Goal: Task Accomplishment & Management: Use online tool/utility

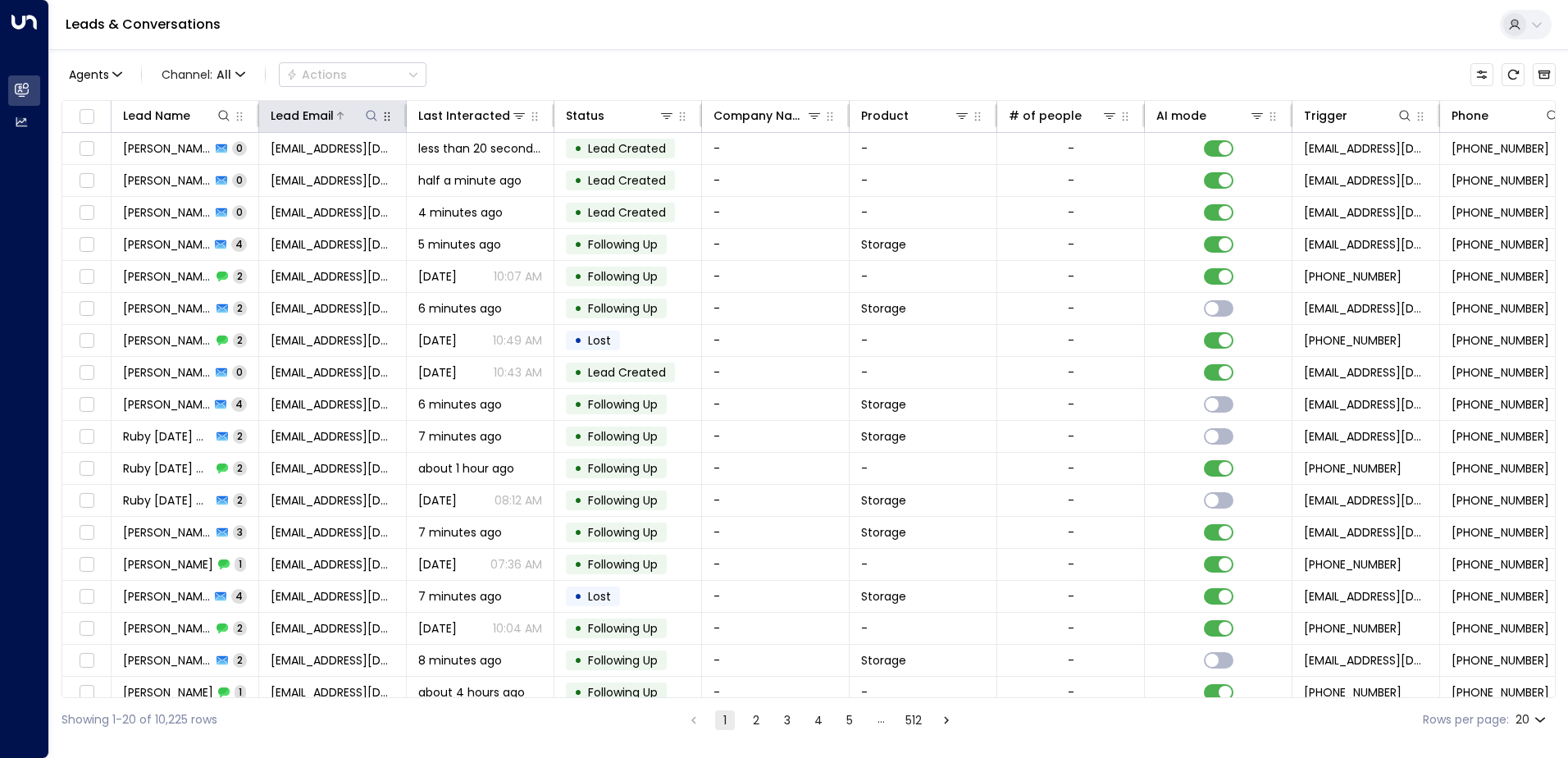
click at [374, 123] on button at bounding box center [371, 115] width 17 height 17
type input "**********"
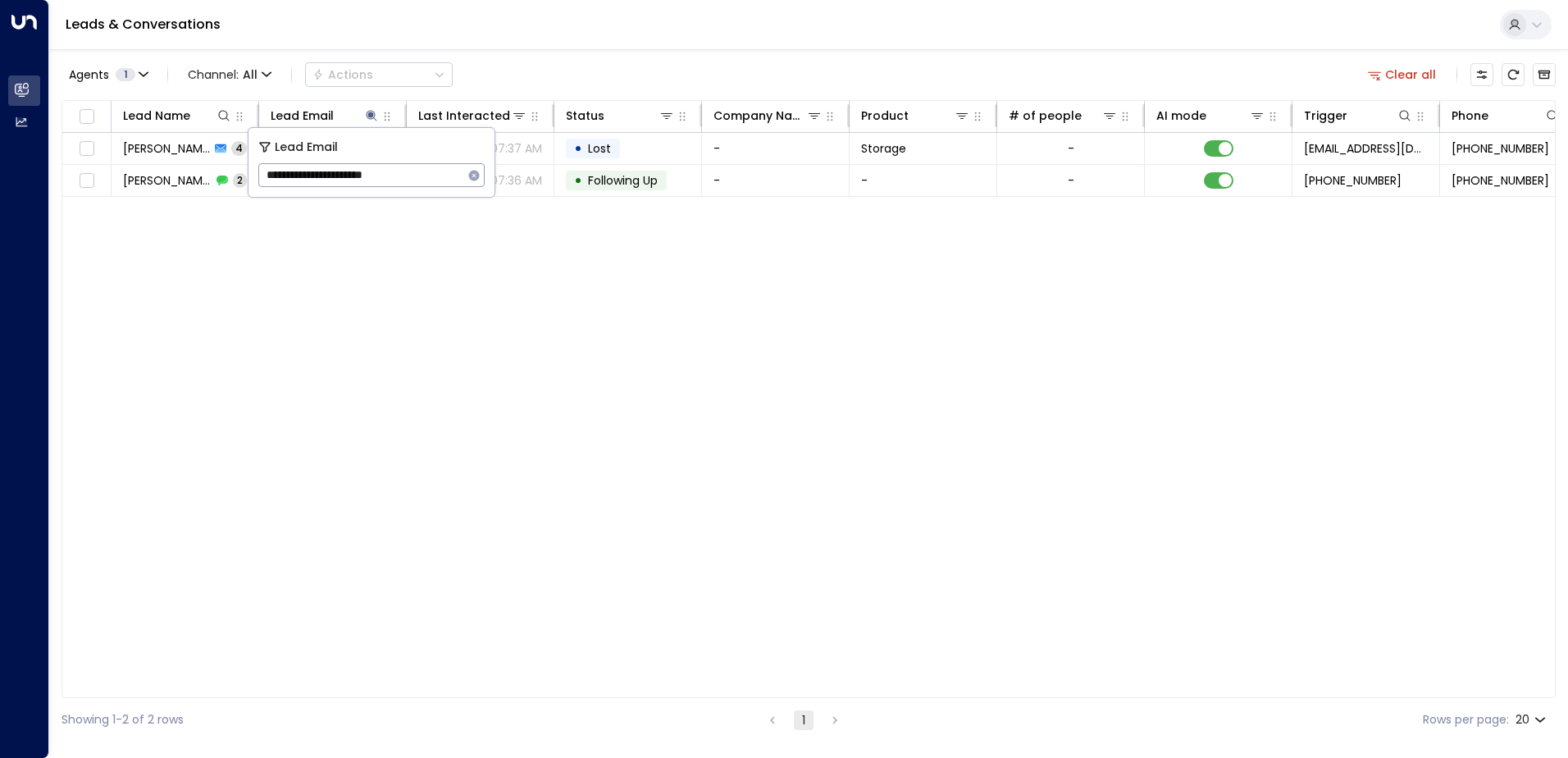
click at [539, 47] on div "Leads & Conversations" at bounding box center [808, 25] width 1518 height 50
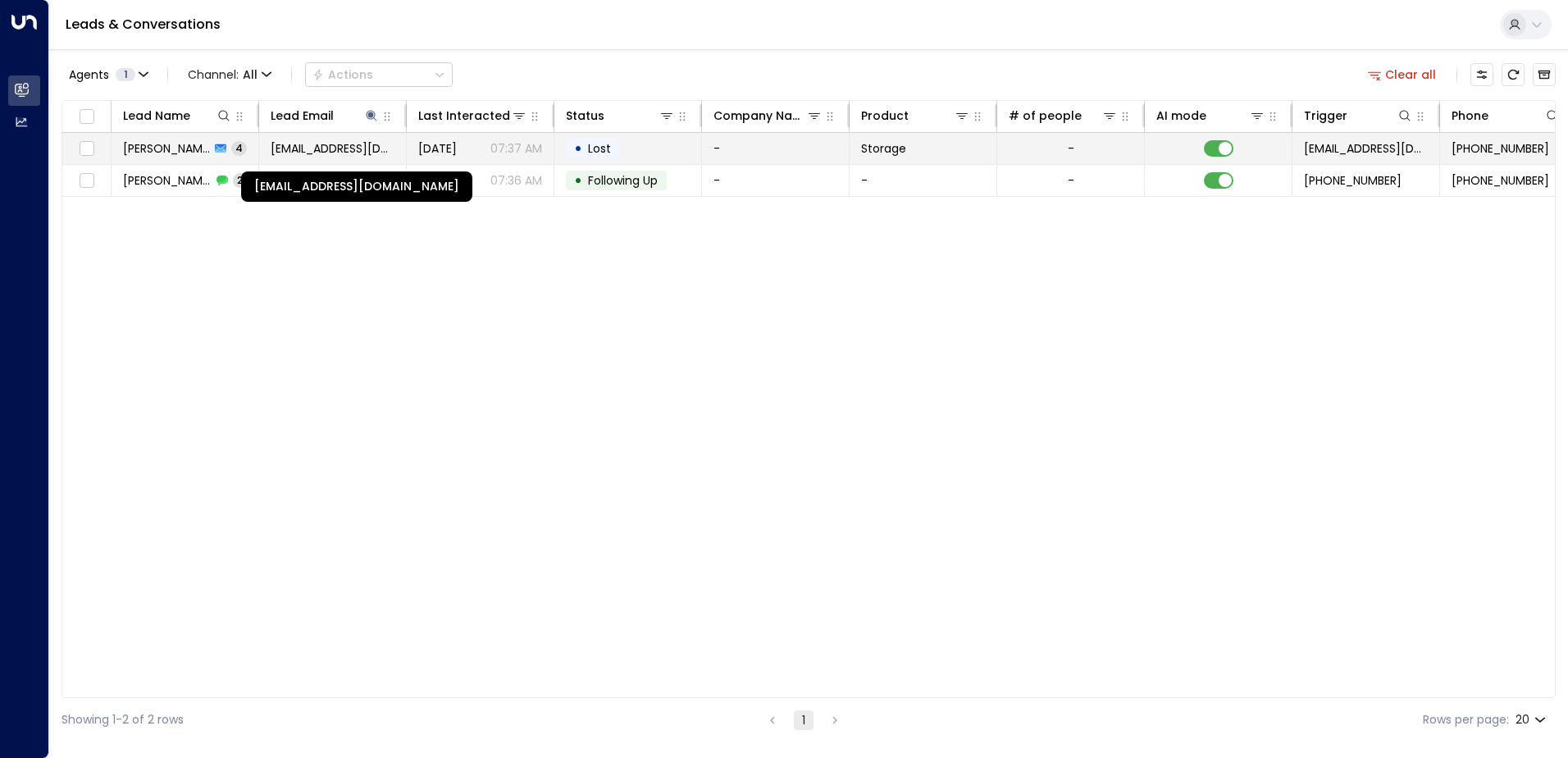
click at [334, 144] on span "[EMAIL_ADDRESS][DOMAIN_NAME]" at bounding box center [332, 148] width 124 height 17
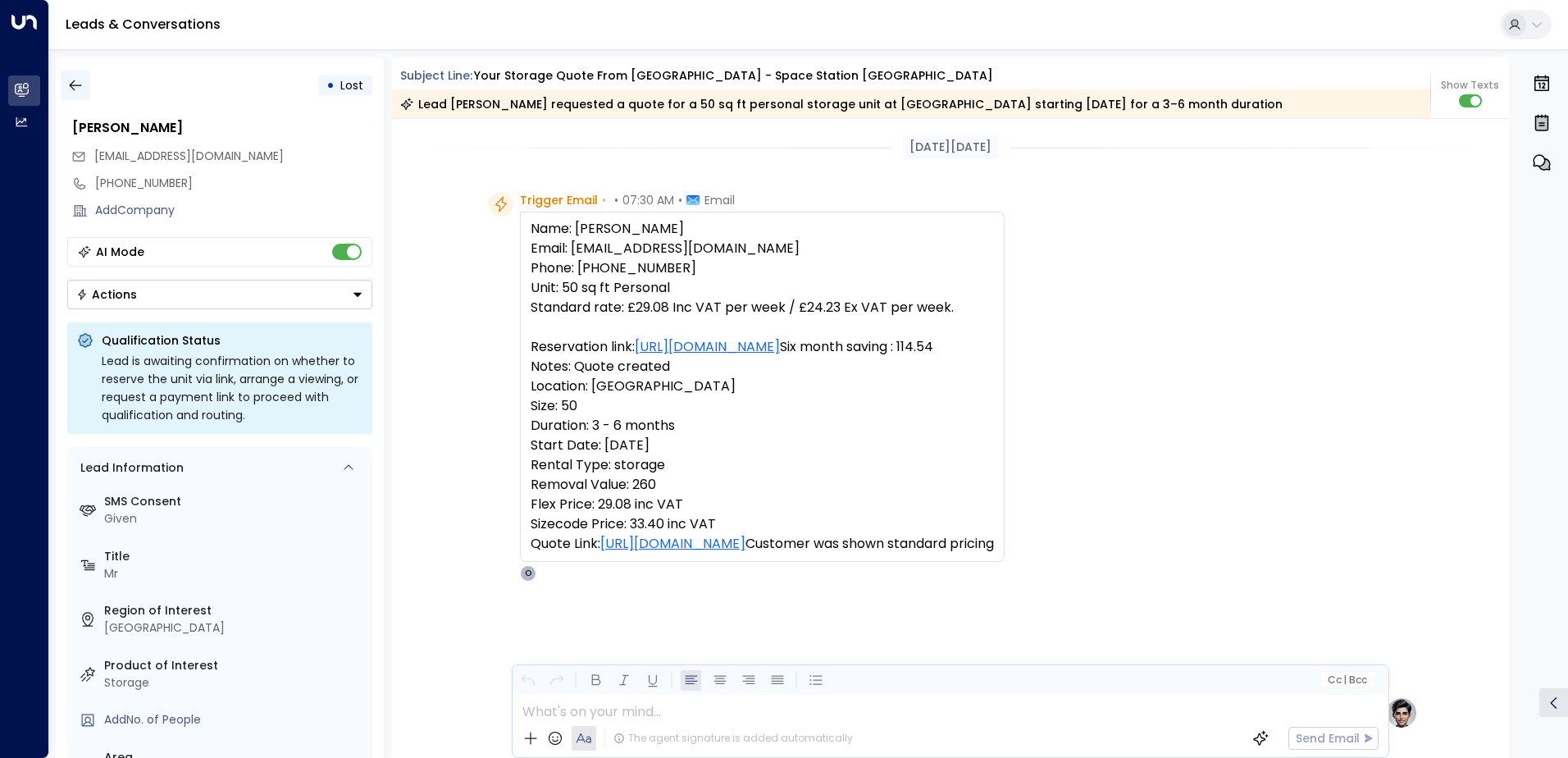
click at [81, 86] on icon "button" at bounding box center [75, 85] width 17 height 17
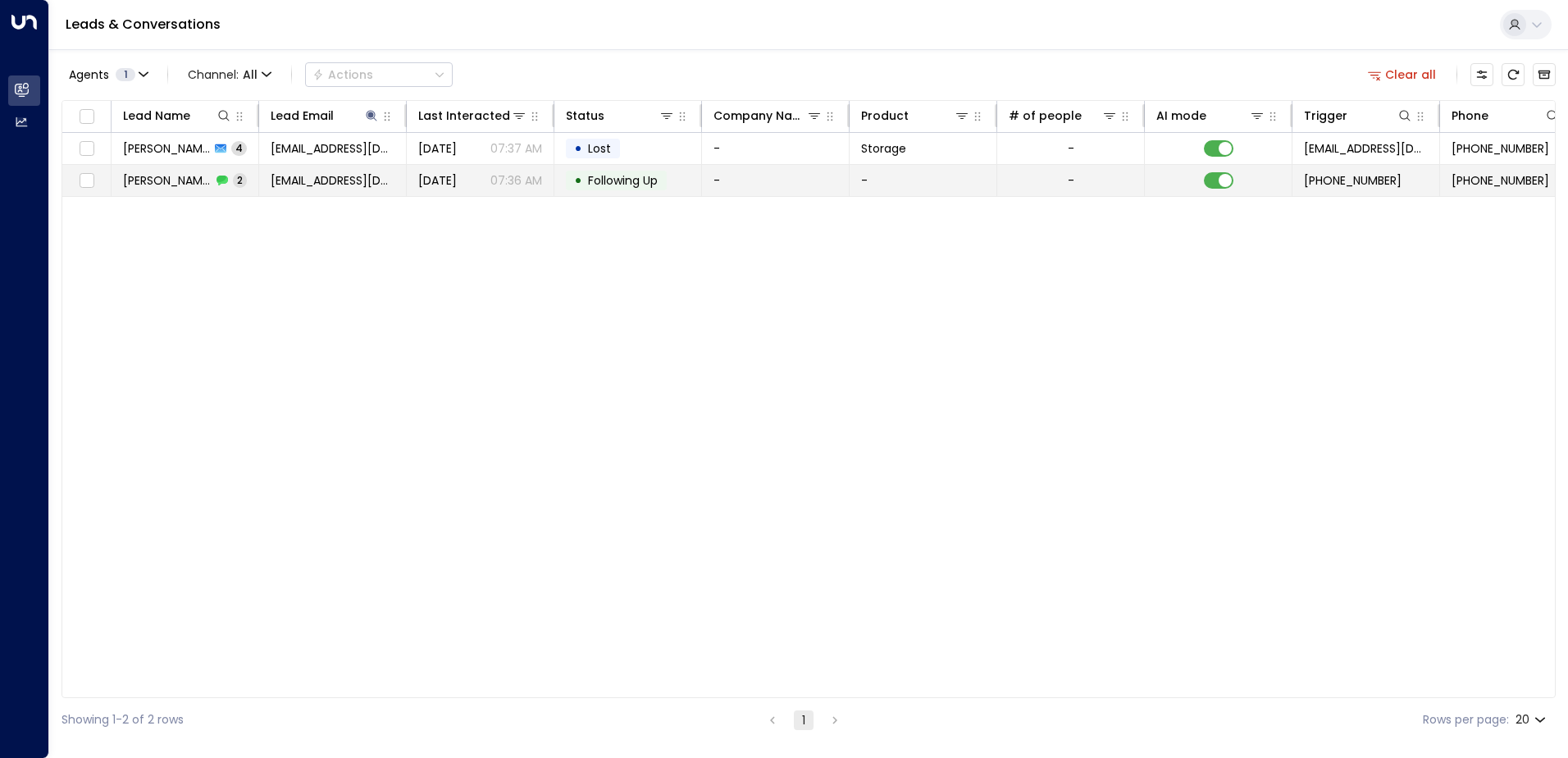
click at [183, 178] on span "[PERSON_NAME]" at bounding box center [167, 181] width 88 height 17
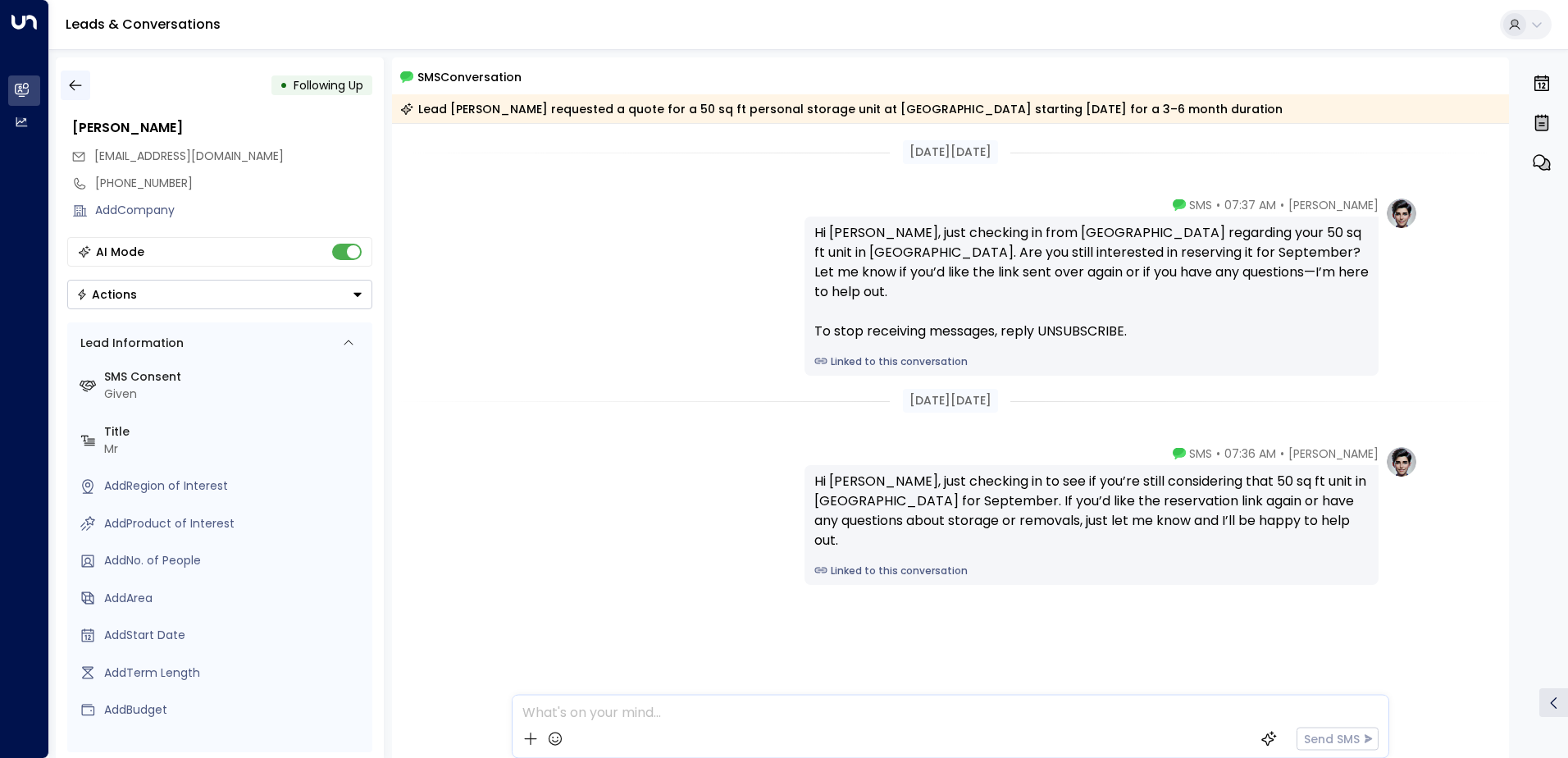
click at [77, 82] on icon "button" at bounding box center [75, 85] width 17 height 17
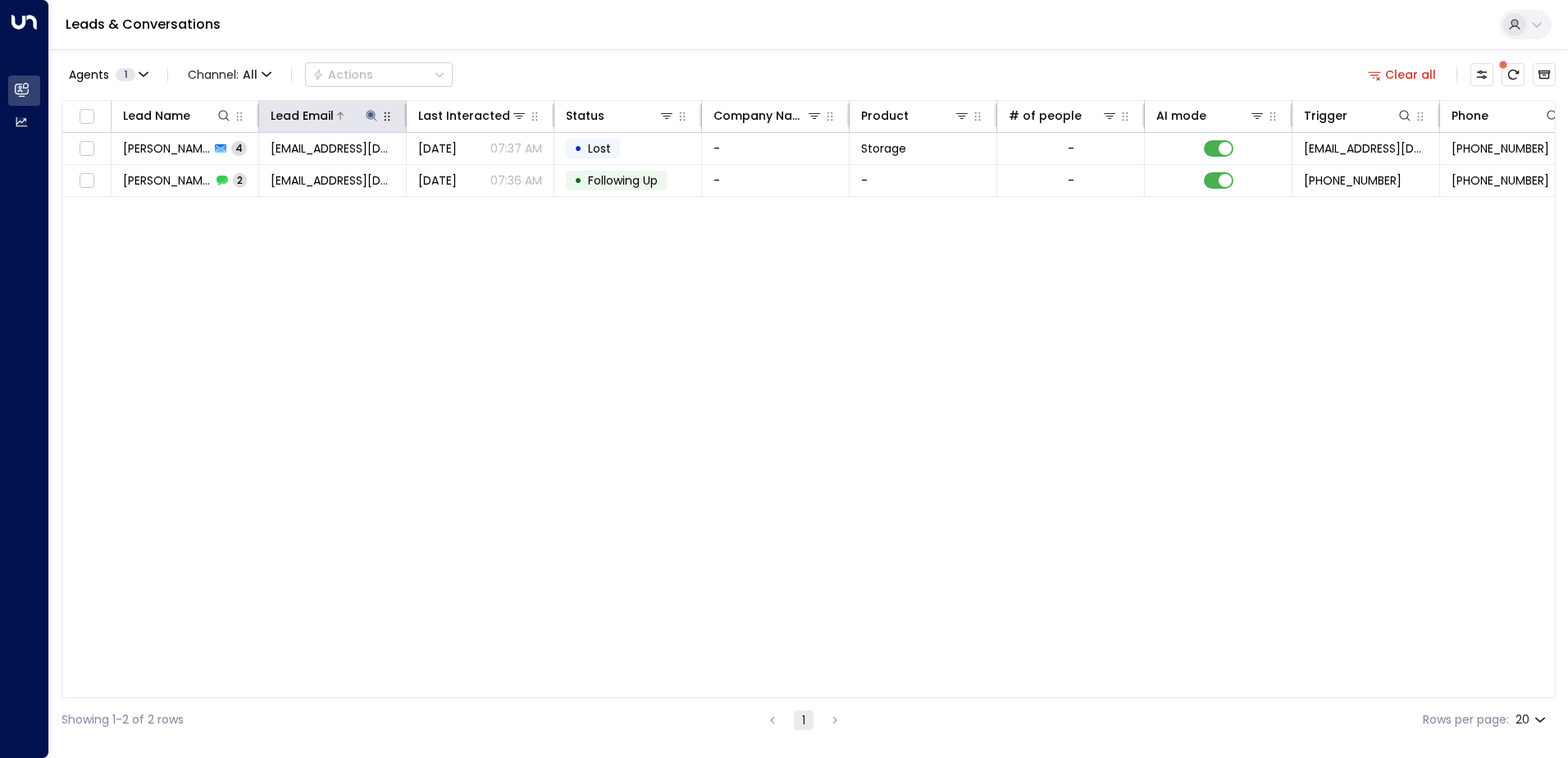
drag, startPoint x: 363, startPoint y: 120, endPoint x: 372, endPoint y: 129, distance: 12.7
click at [364, 120] on div at bounding box center [356, 115] width 46 height 17
click at [376, 123] on button at bounding box center [371, 115] width 17 height 17
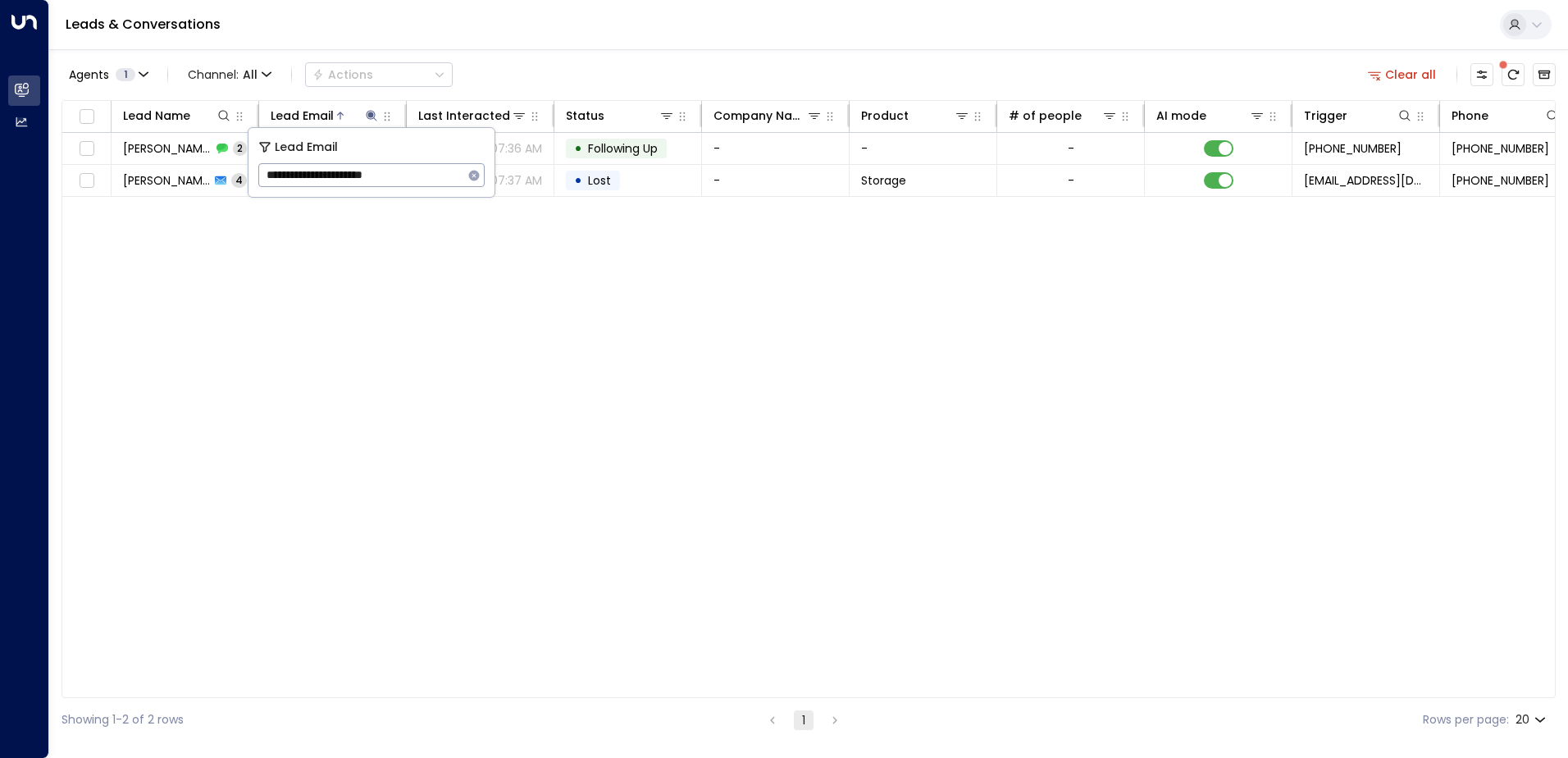
click at [475, 175] on icon "button" at bounding box center [473, 175] width 13 height 13
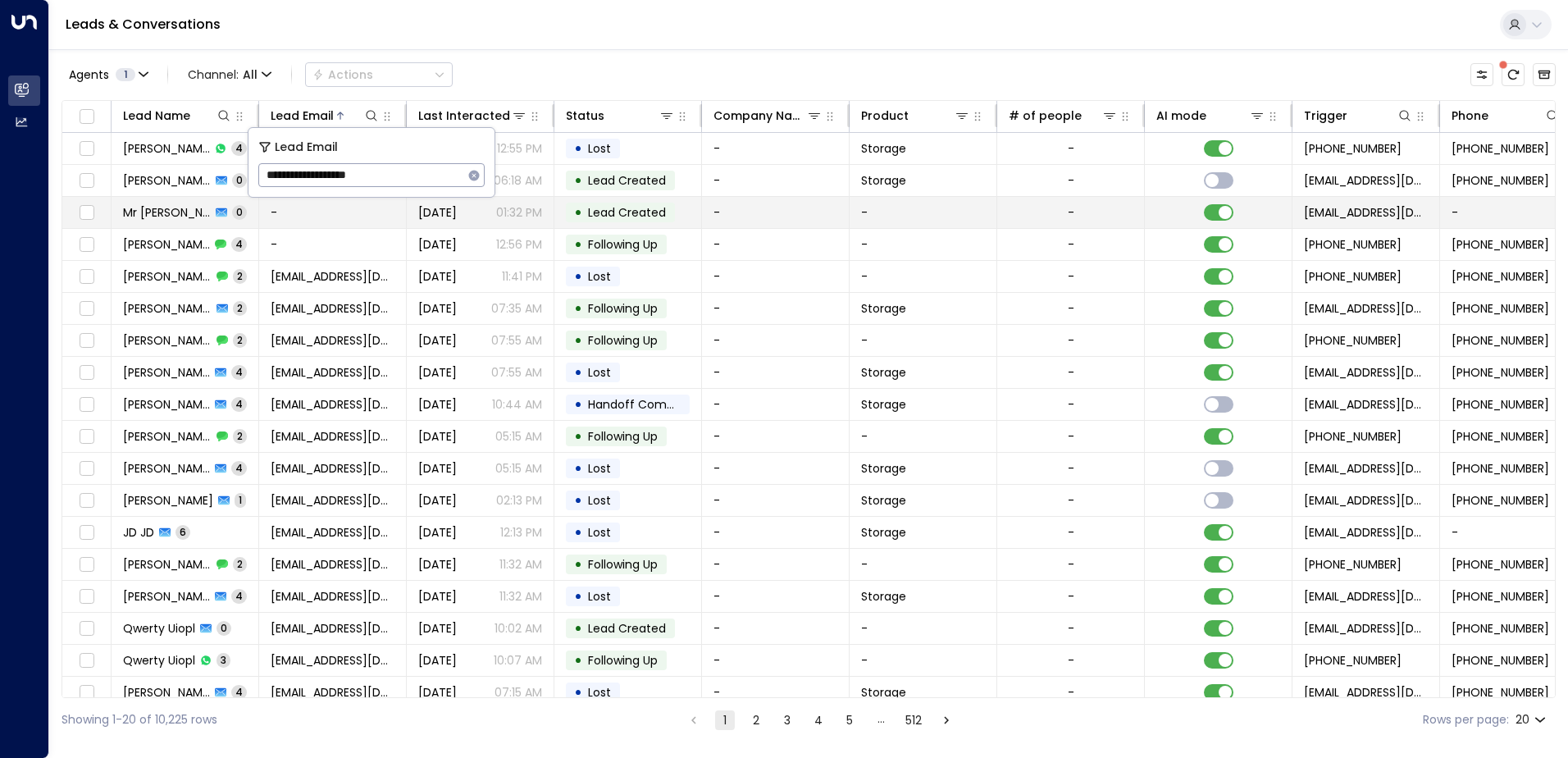
type input "**********"
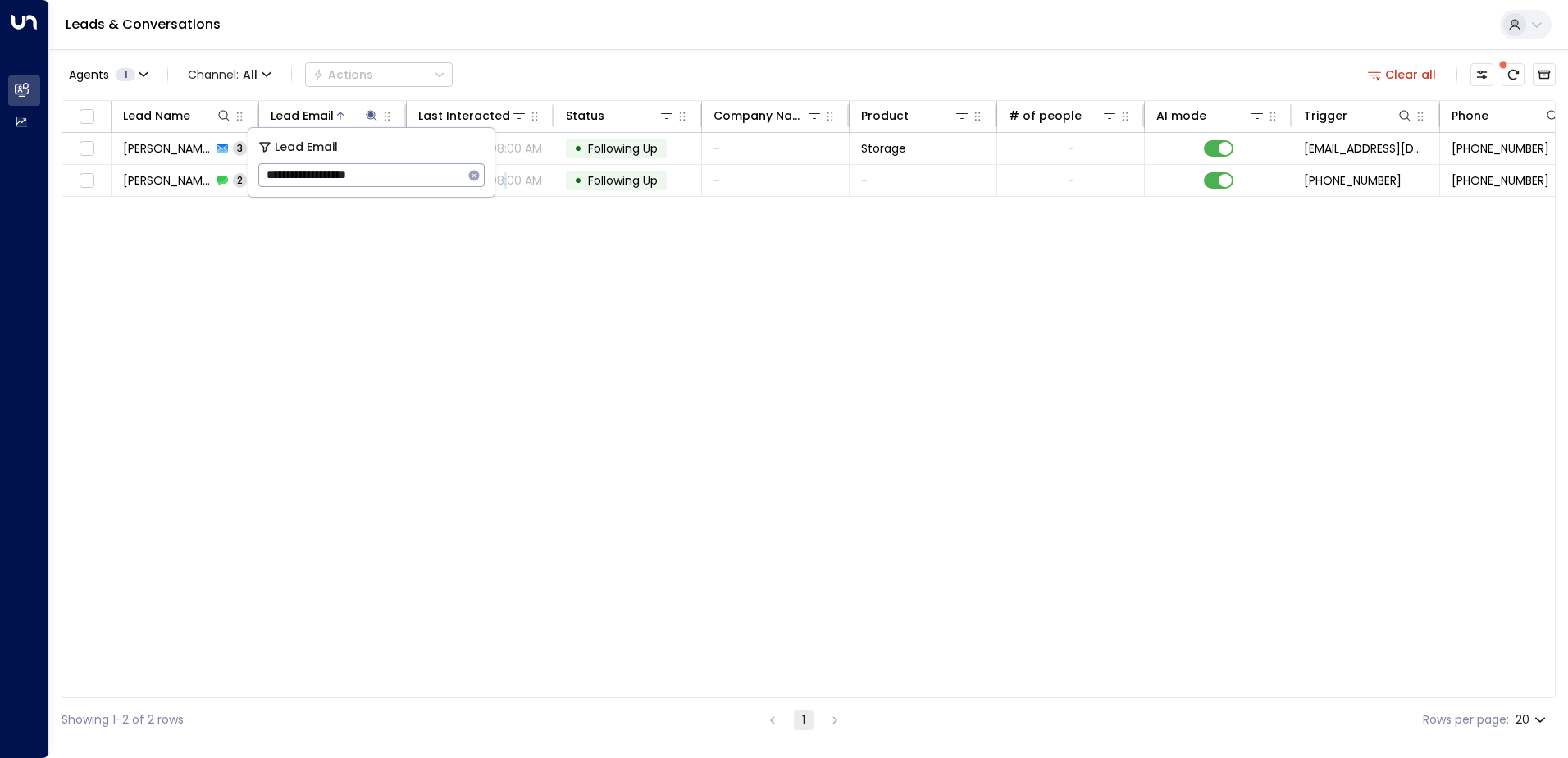
click at [500, 617] on div "Lead Name Lead Email Last Interacted Status Company Name Product # of people AI…" at bounding box center [808, 399] width 1494 height 598
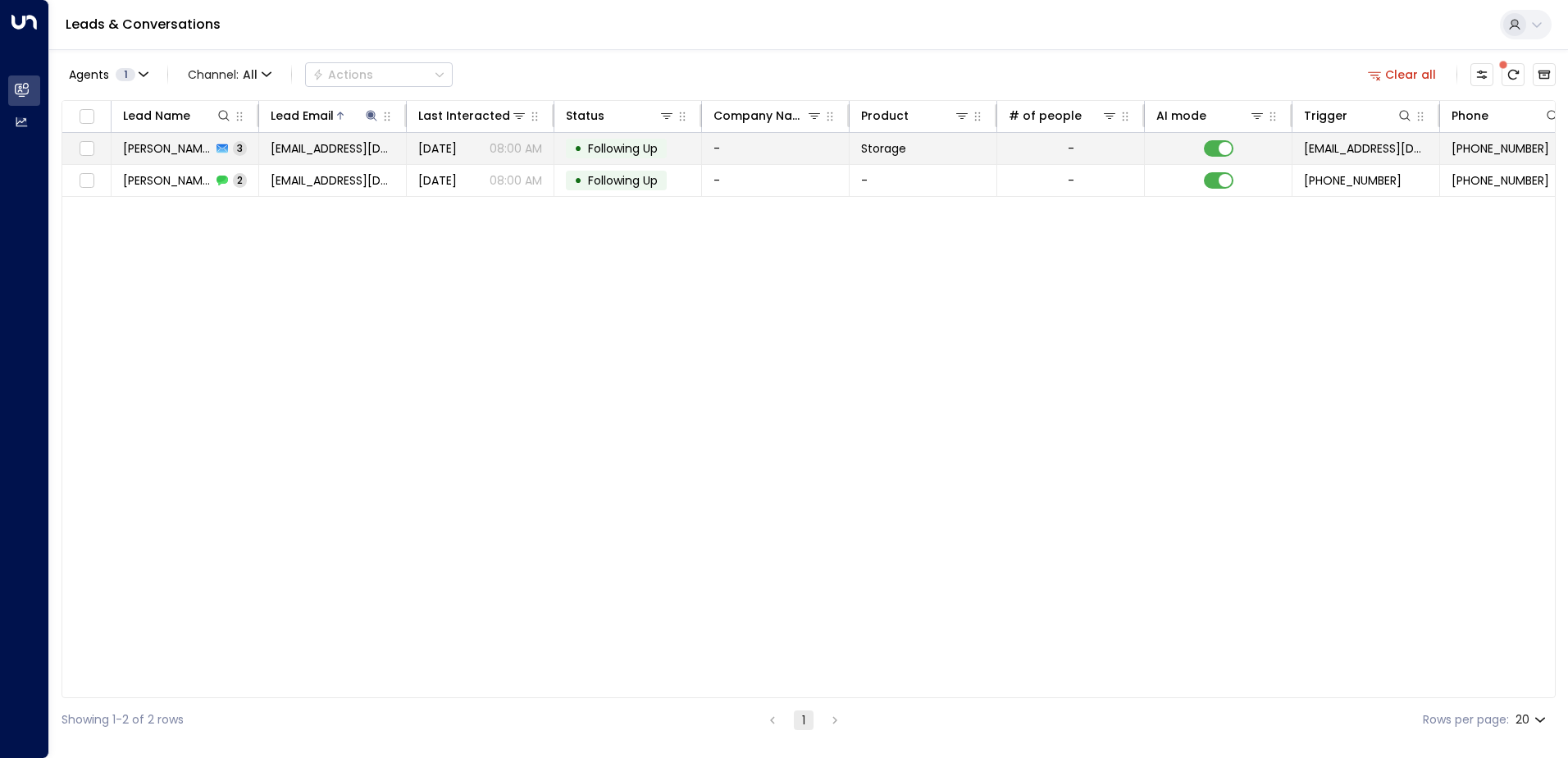
click at [149, 153] on span "[PERSON_NAME]" at bounding box center [167, 148] width 88 height 17
